Goal: Task Accomplishment & Management: Use online tool/utility

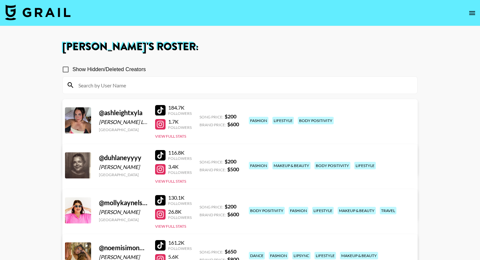
click at [38, 11] on img at bounding box center [37, 13] width 65 height 16
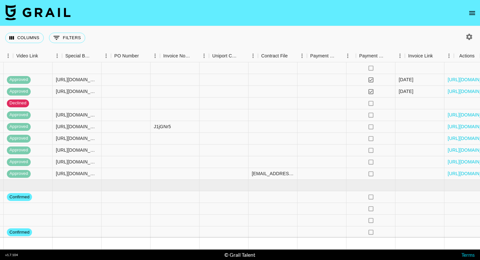
scroll to position [364, 604]
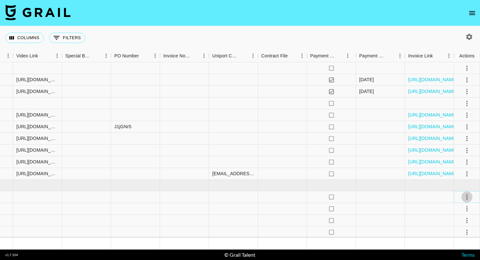
click at [467, 197] on icon "select merge strategy" at bounding box center [467, 197] width 1 height 5
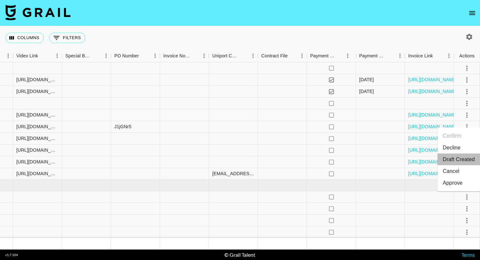
click at [460, 159] on li "Draft Created" at bounding box center [459, 160] width 42 height 12
click at [333, 36] on div "Columns 0 Filters + Booking" at bounding box center [240, 38] width 480 height 24
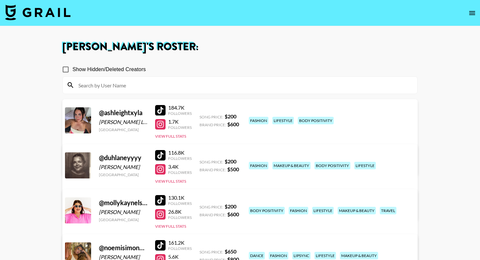
click at [54, 9] on img at bounding box center [37, 13] width 65 height 16
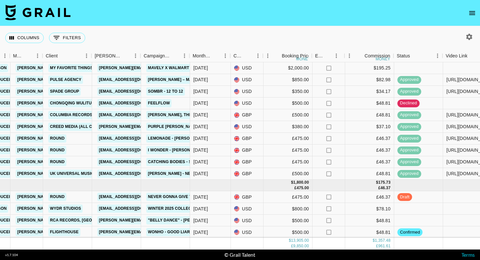
scroll to position [364, 175]
